Goal: Task Accomplishment & Management: Manage account settings

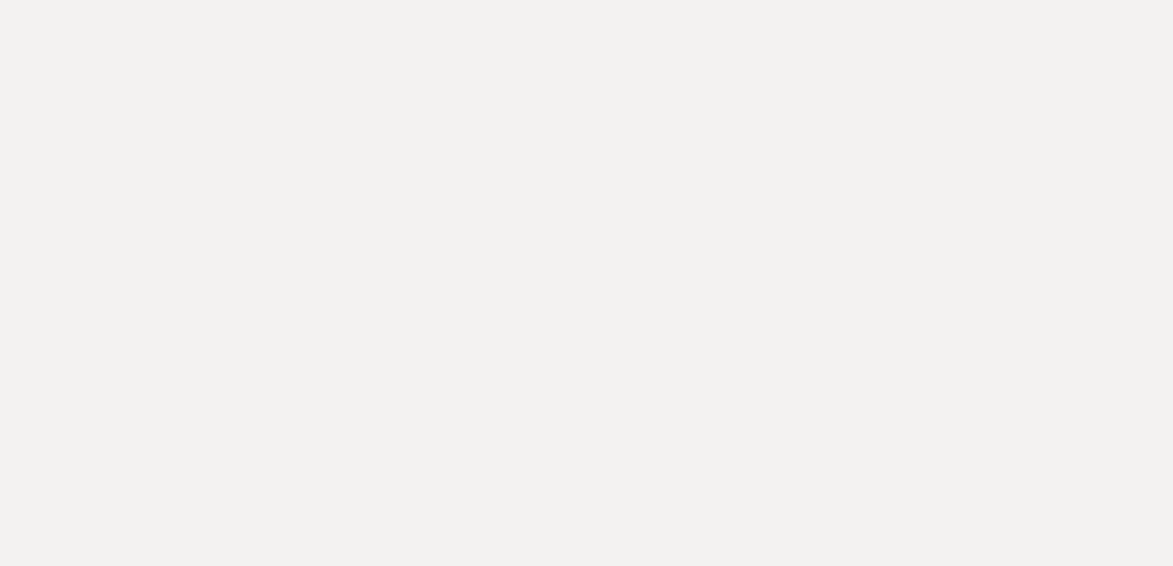
select select "3"
select select "2026"
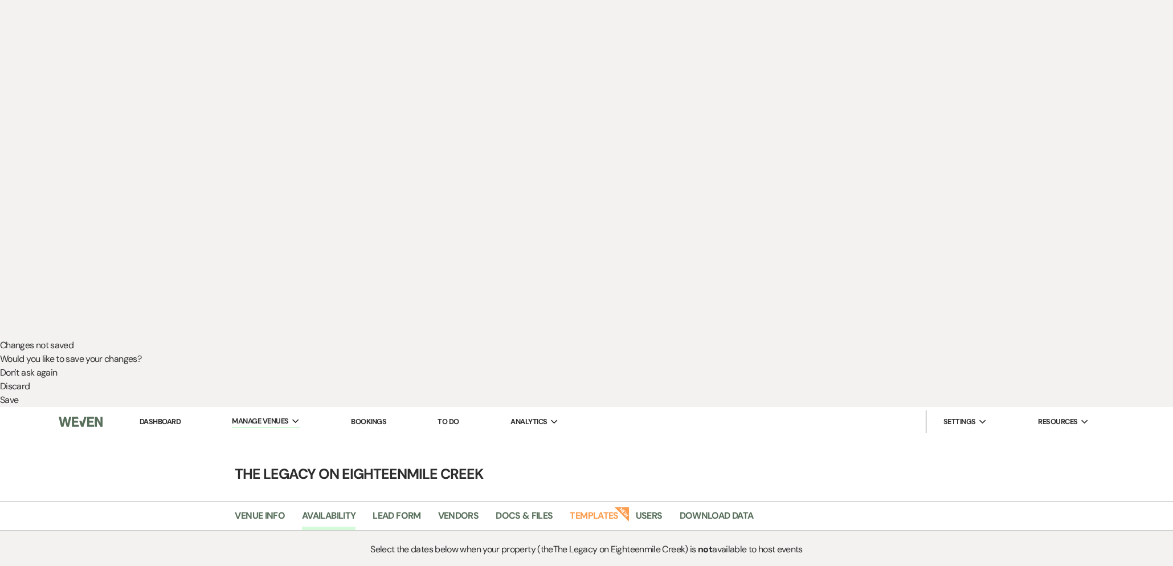
scroll to position [225, 0]
